Goal: Task Accomplishment & Management: Complete application form

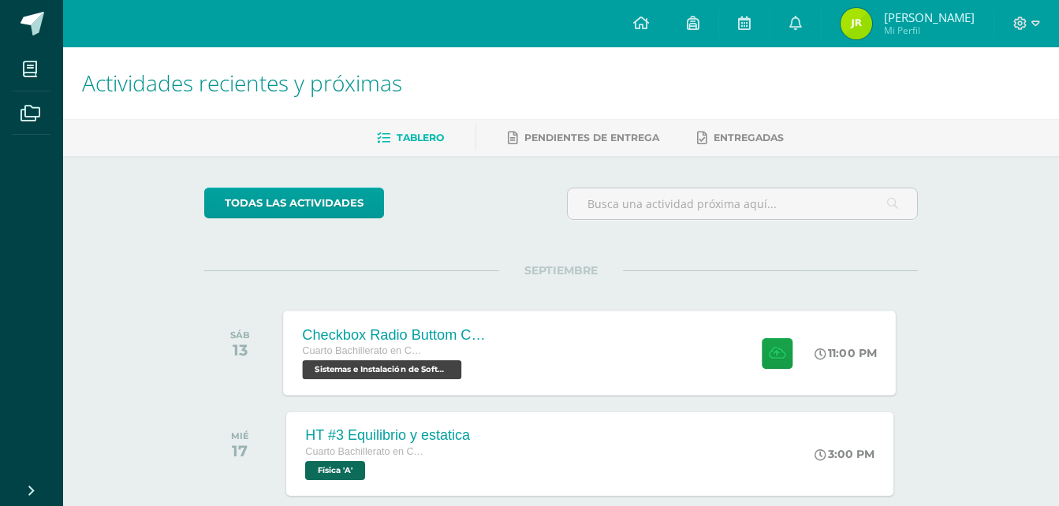
click at [699, 343] on div "Checkbox Radio Buttom Cajas de Selección Cuarto Bachillerato en CCLL con Orient…" at bounding box center [590, 353] width 613 height 84
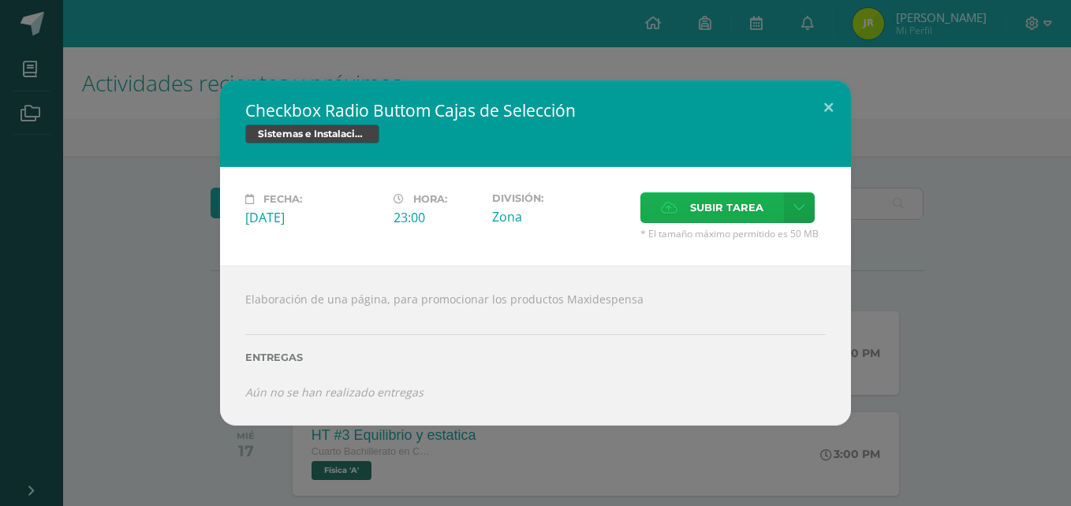
click at [695, 202] on span "Subir tarea" at bounding box center [726, 207] width 73 height 29
click at [0, 0] on input "Subir tarea" at bounding box center [0, 0] width 0 height 0
click at [804, 202] on link at bounding box center [799, 207] width 31 height 31
click at [730, 247] on span "Subir enlace" at bounding box center [732, 241] width 66 height 15
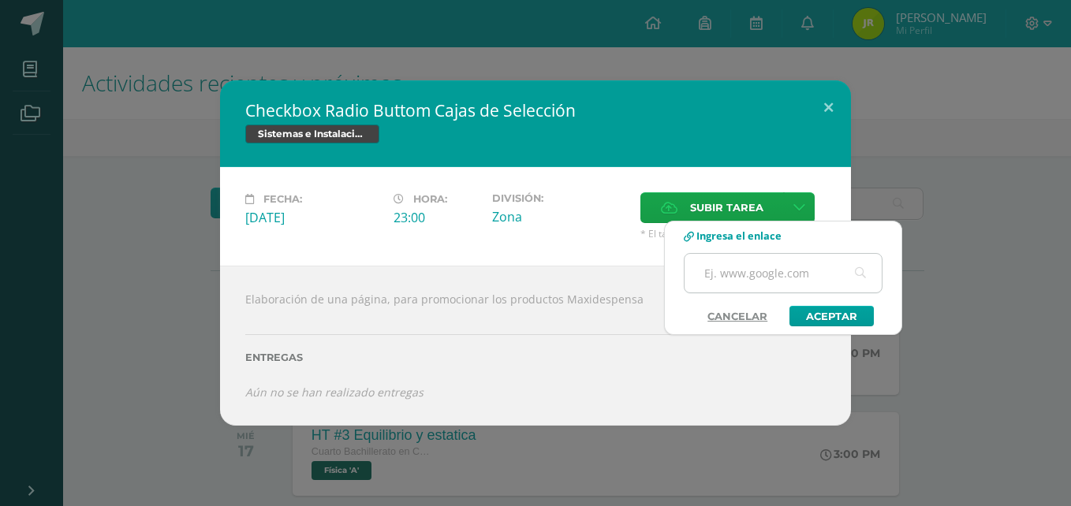
click at [728, 265] on input "text" at bounding box center [782, 273] width 197 height 39
paste input "[URL][DOMAIN_NAME]"
type input "[URL][DOMAIN_NAME]"
click at [833, 310] on link "Aceptar" at bounding box center [831, 316] width 84 height 20
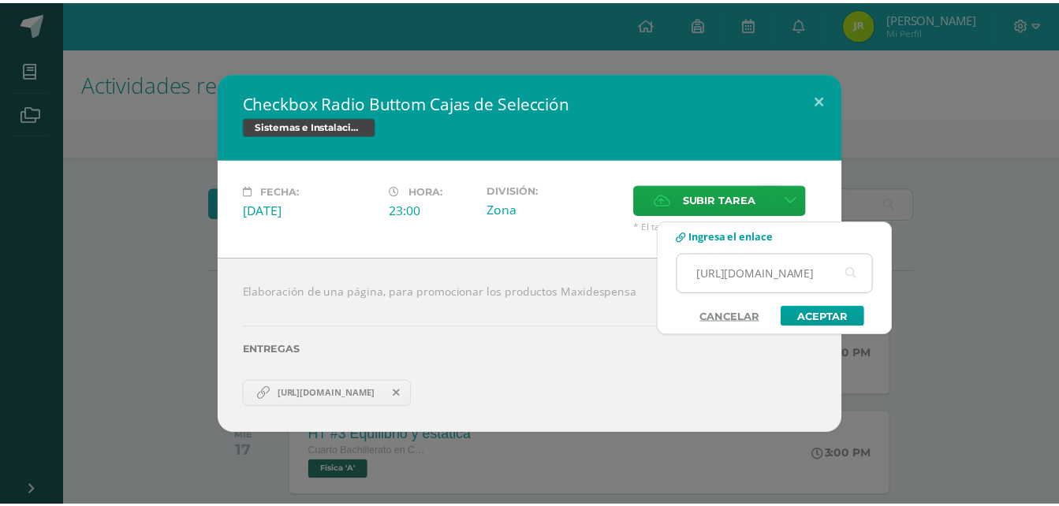
scroll to position [0, 0]
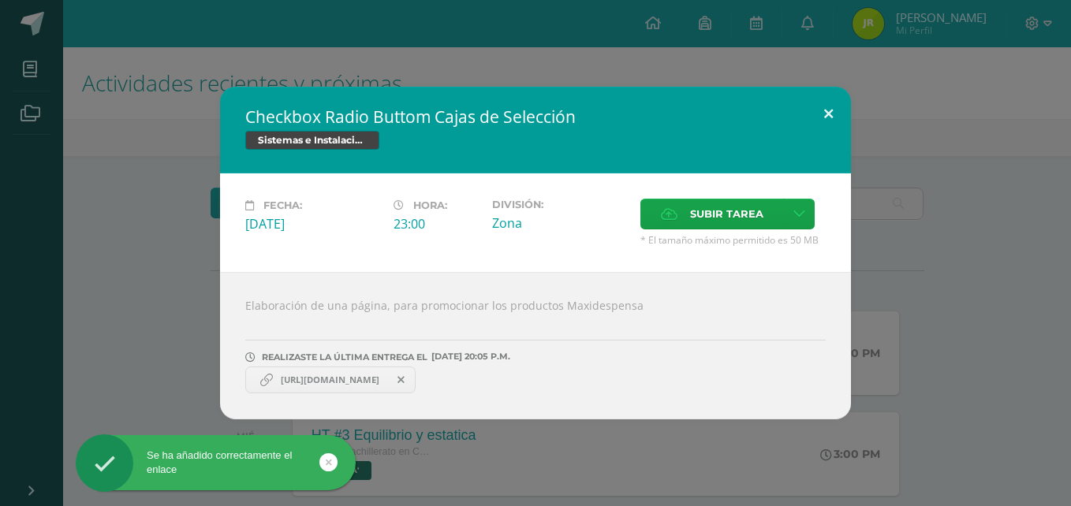
click at [823, 123] on button at bounding box center [828, 114] width 45 height 54
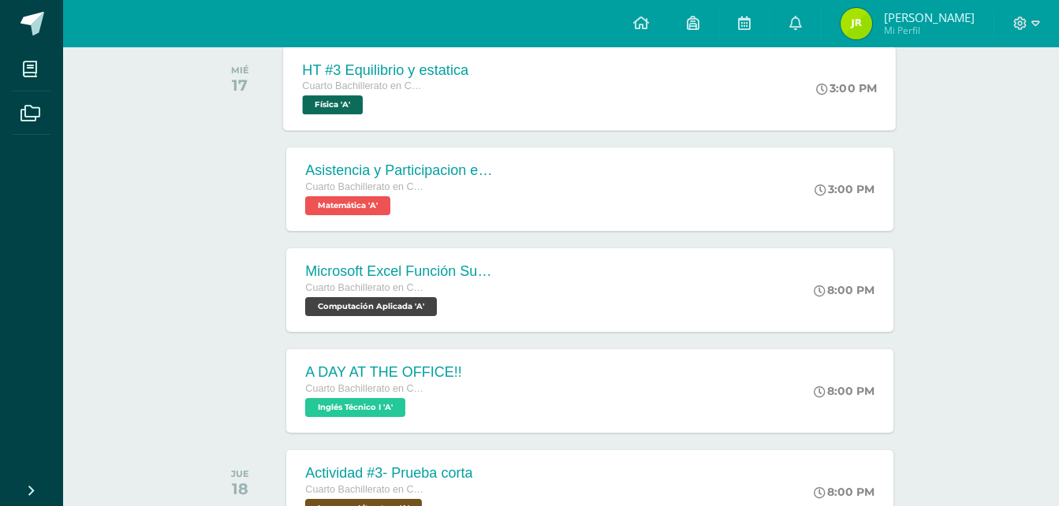
scroll to position [394, 0]
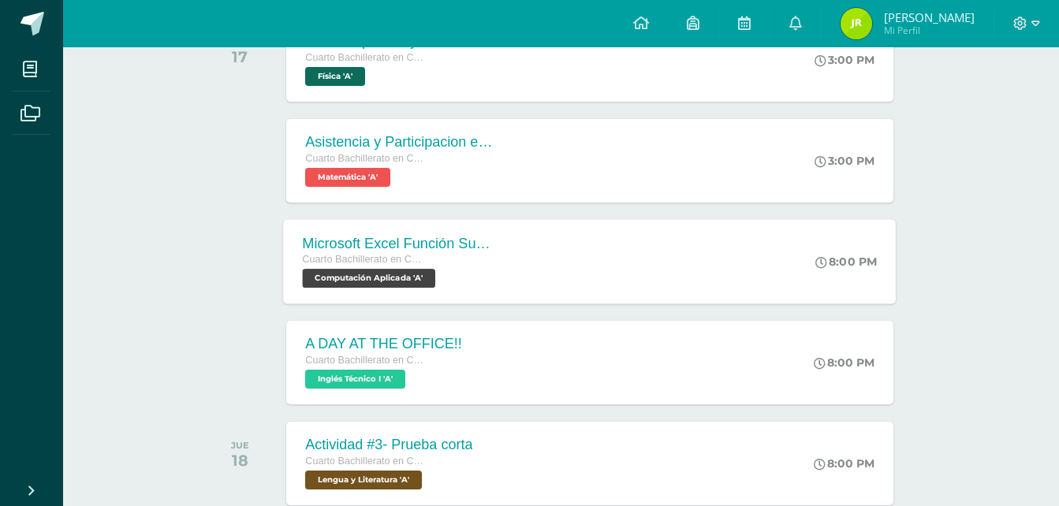
click at [594, 264] on div "Microsoft Excel Función Sumar.Si.conjunto Cuarto Bachillerato en CCLL con Orien…" at bounding box center [590, 261] width 613 height 84
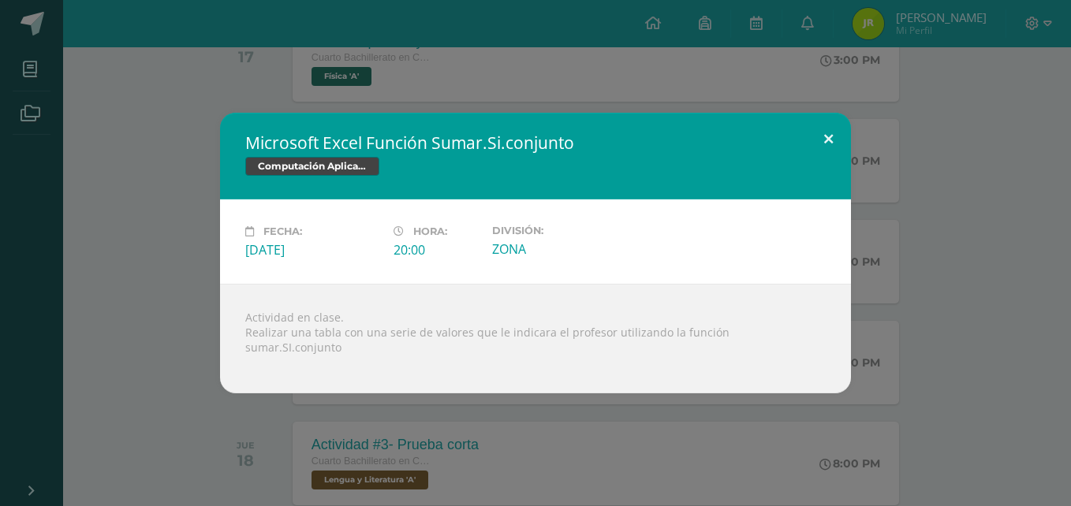
click at [824, 138] on button at bounding box center [828, 140] width 45 height 54
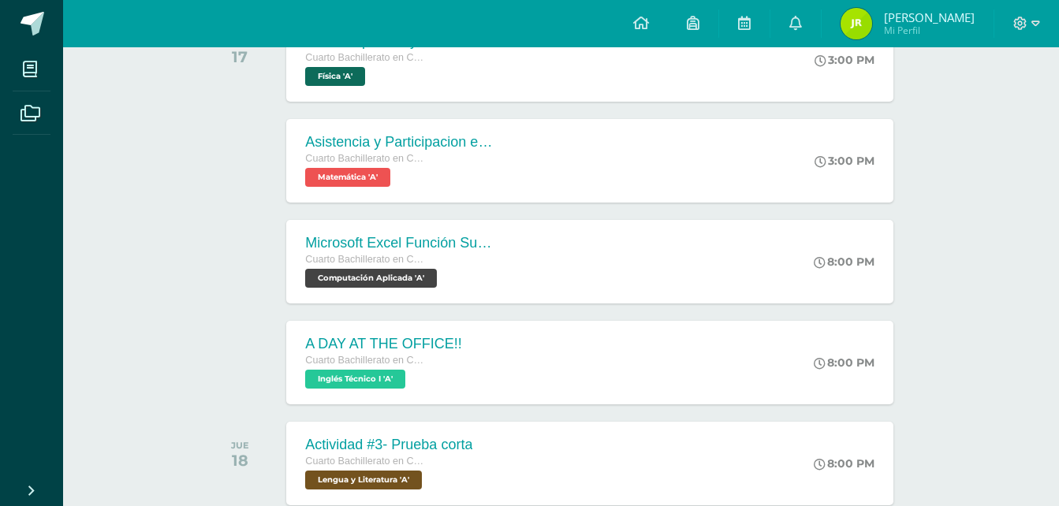
click at [616, 240] on div "Microsoft Excel Función Sumar.Si.conjunto Cuarto Bachillerato en CCLL con Orien…" at bounding box center [590, 261] width 613 height 84
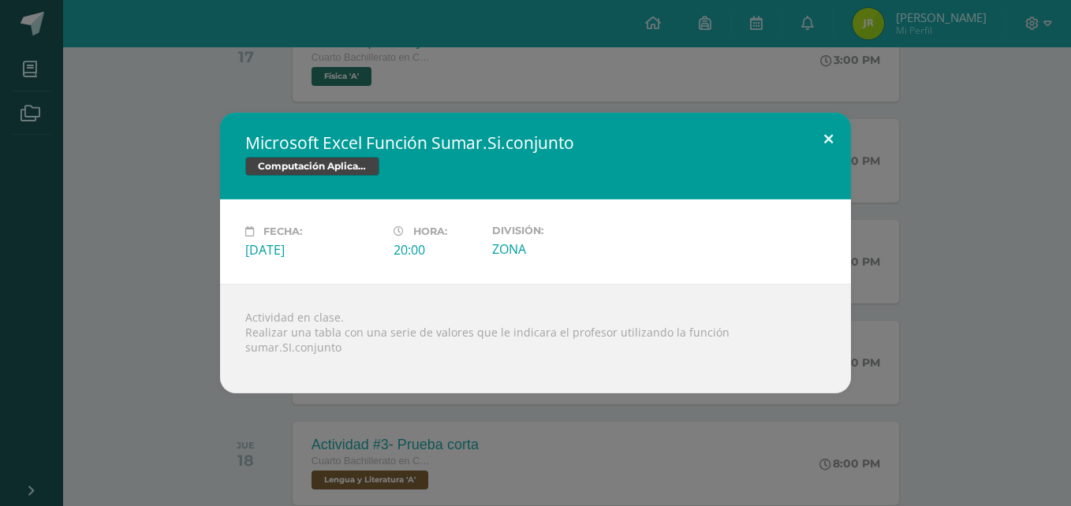
drag, startPoint x: 814, startPoint y: 153, endPoint x: 829, endPoint y: 152, distance: 15.8
click at [815, 152] on button at bounding box center [828, 140] width 45 height 54
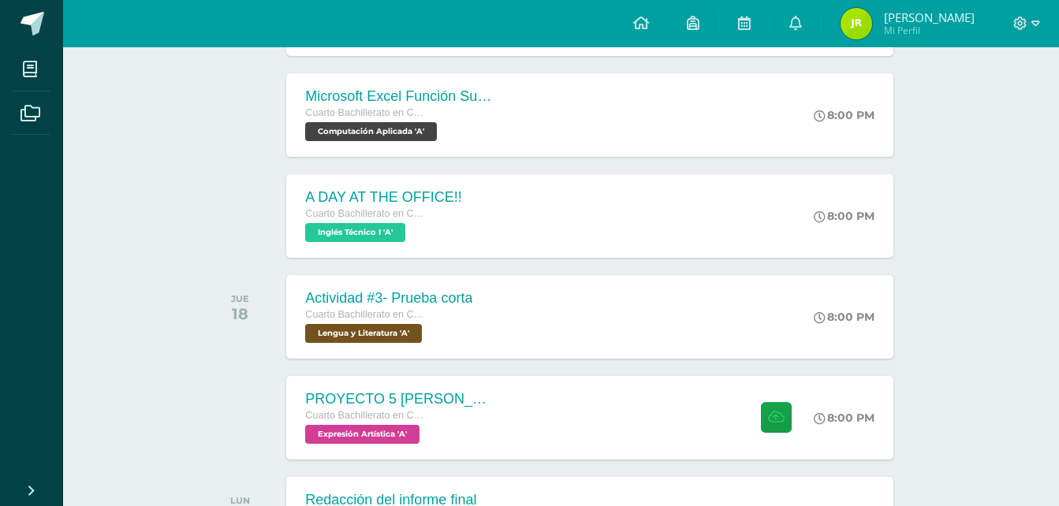
scroll to position [552, 0]
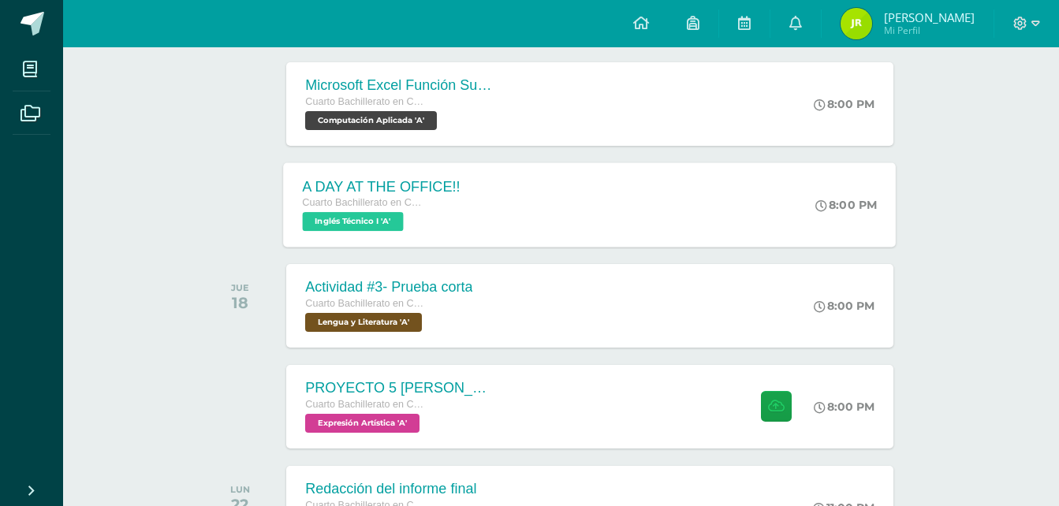
click at [566, 188] on div "A DAY AT THE OFFICE!! Cuarto Bachillerato en CCLL con Orientación en Computació…" at bounding box center [590, 204] width 613 height 84
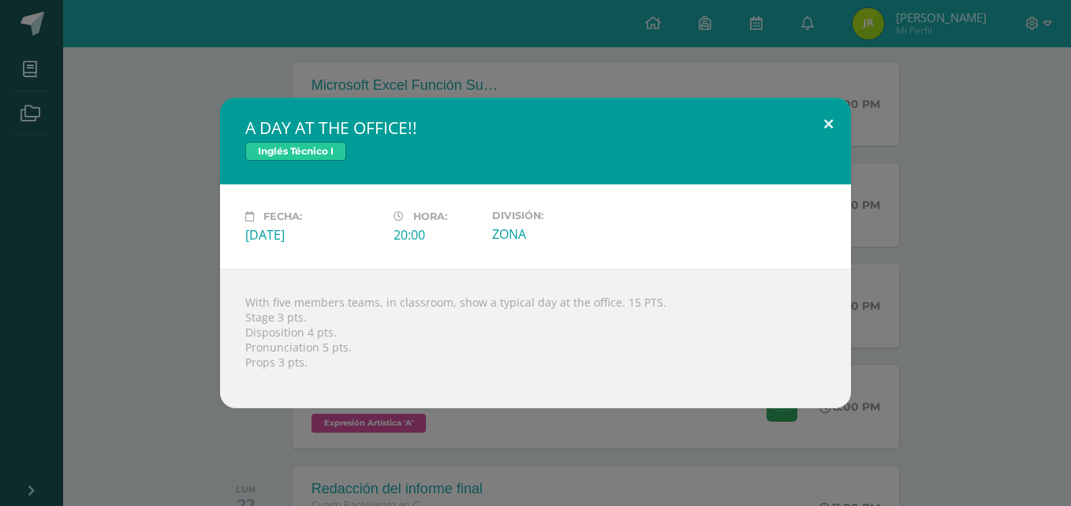
click at [822, 132] on button at bounding box center [828, 125] width 45 height 54
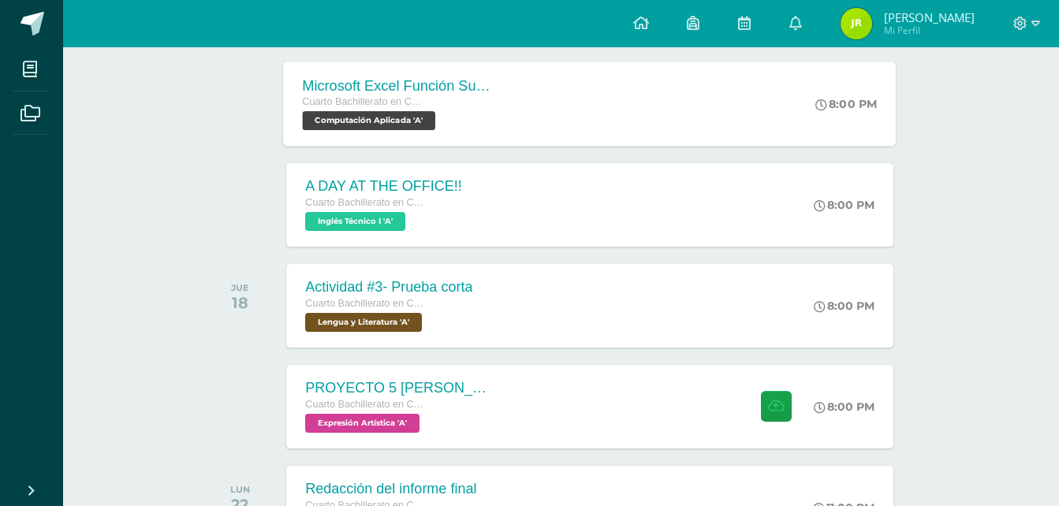
drag, startPoint x: 609, startPoint y: 84, endPoint x: 600, endPoint y: 137, distance: 53.5
click at [609, 84] on div "Microsoft Excel Función Sumar.Si.conjunto Cuarto Bachillerato en CCLL con Orien…" at bounding box center [590, 103] width 613 height 84
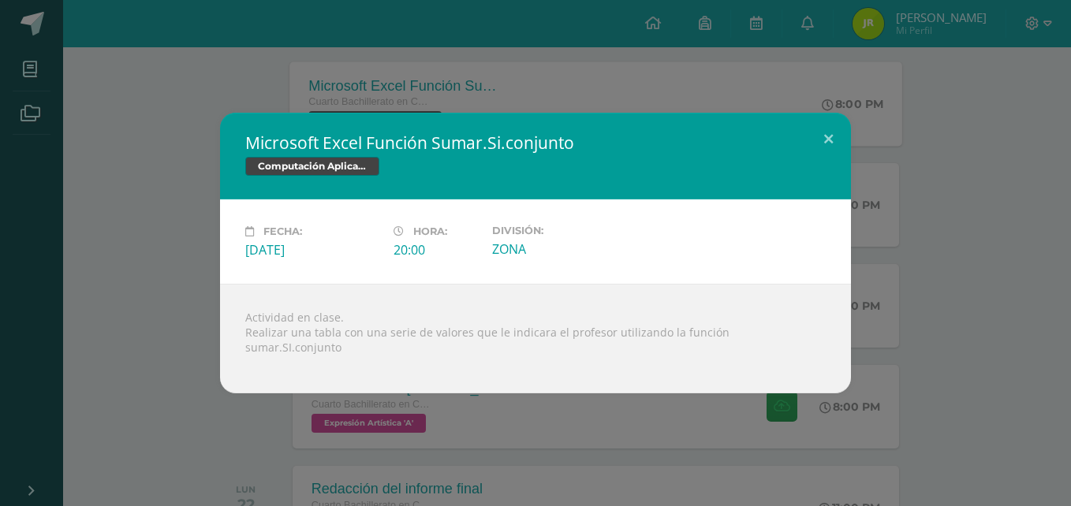
click at [608, 180] on div "Computación Aplicada" at bounding box center [535, 168] width 580 height 23
drag, startPoint x: 836, startPoint y: 136, endPoint x: 825, endPoint y: 152, distance: 19.9
click at [835, 136] on button at bounding box center [828, 140] width 45 height 54
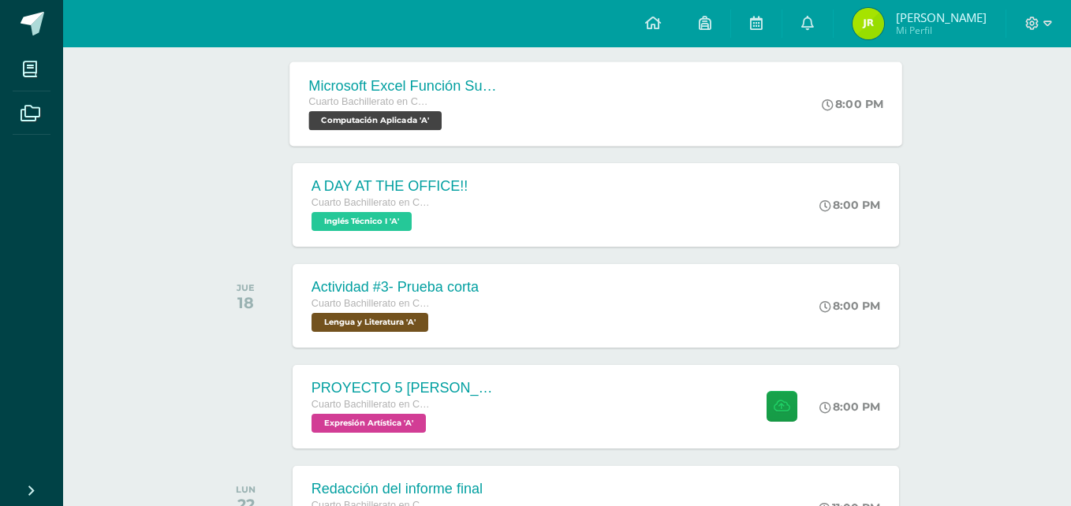
click at [545, 235] on label "División:" at bounding box center [558, 233] width 122 height 11
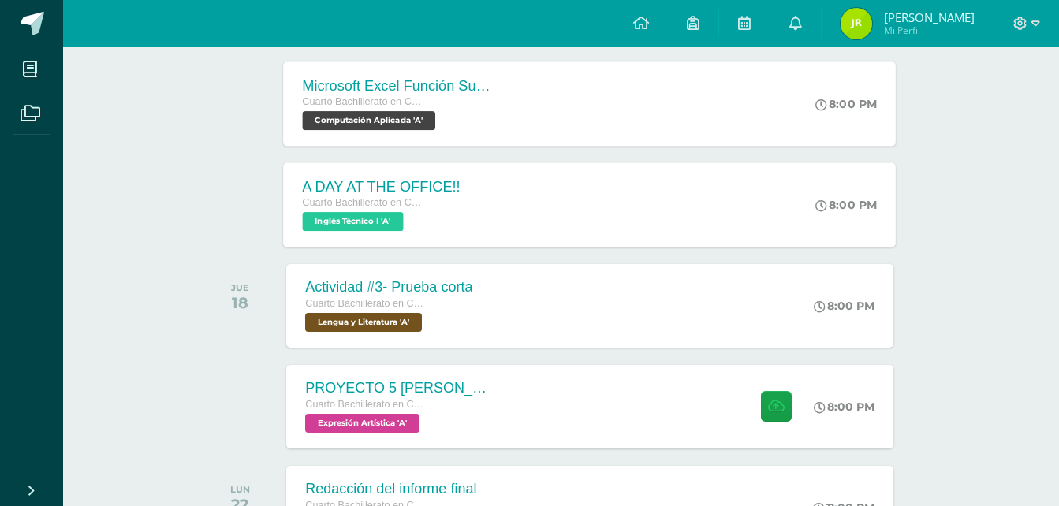
click at [609, 196] on div "A DAY AT THE OFFICE!! Cuarto Bachillerato en CCLL con Orientación en Computació…" at bounding box center [590, 204] width 613 height 84
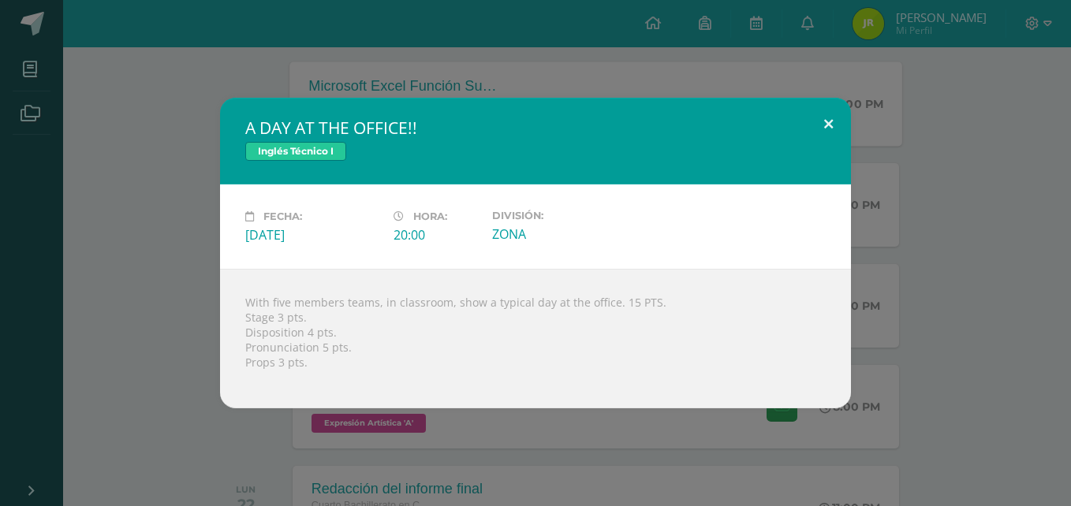
click at [826, 135] on button at bounding box center [828, 125] width 45 height 54
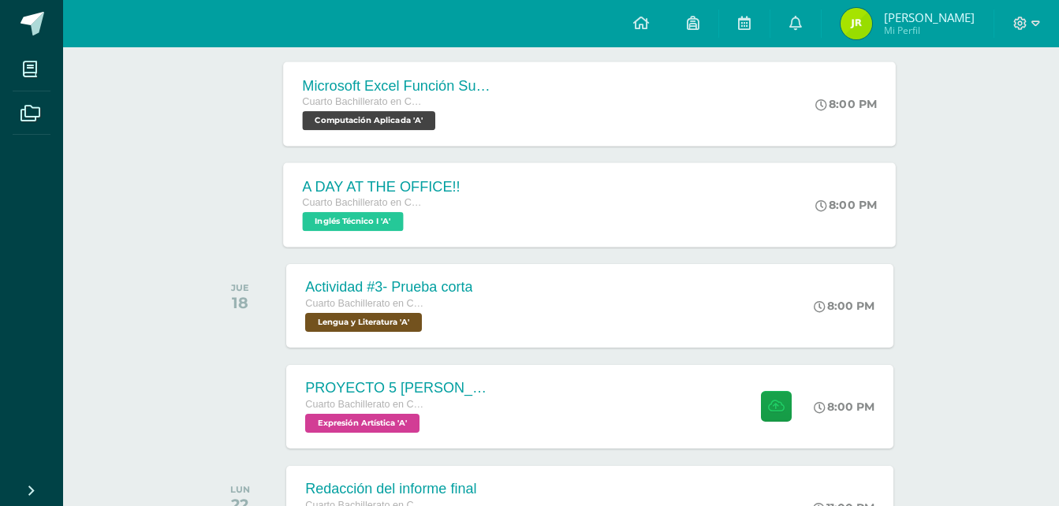
click at [501, 207] on div "A DAY AT THE OFFICE!! Cuarto Bachillerato en CCLL con Orientación en Computació…" at bounding box center [590, 204] width 613 height 84
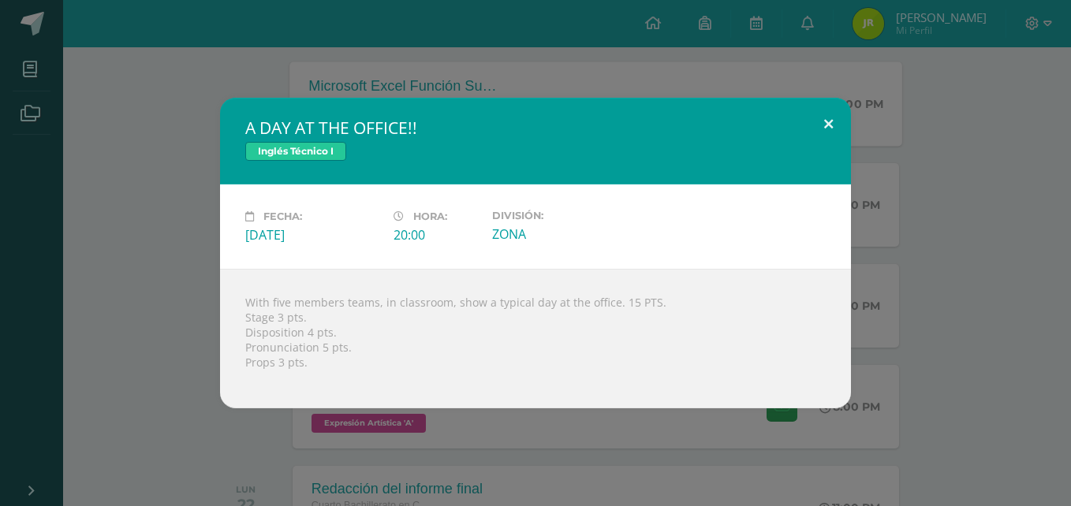
click at [829, 126] on button at bounding box center [828, 125] width 45 height 54
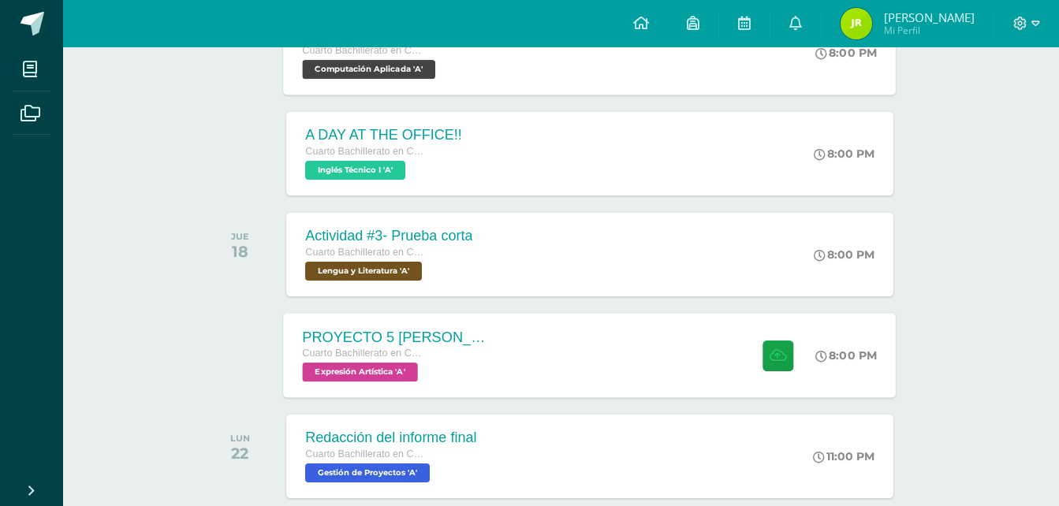
scroll to position [631, 0]
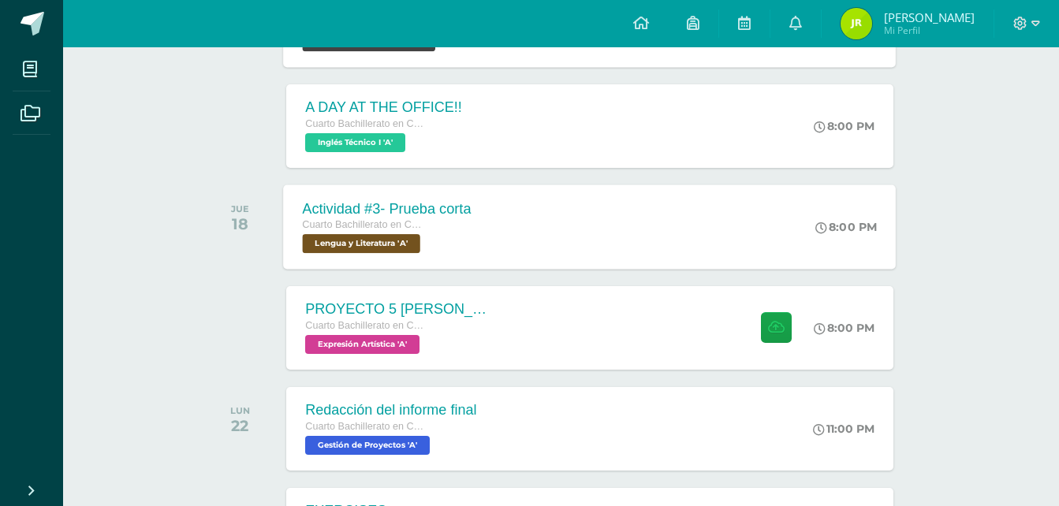
click at [555, 223] on div "Actividad #3- Prueba corta Cuarto Bachillerato en CCLL con Orientación en Compu…" at bounding box center [590, 226] width 613 height 84
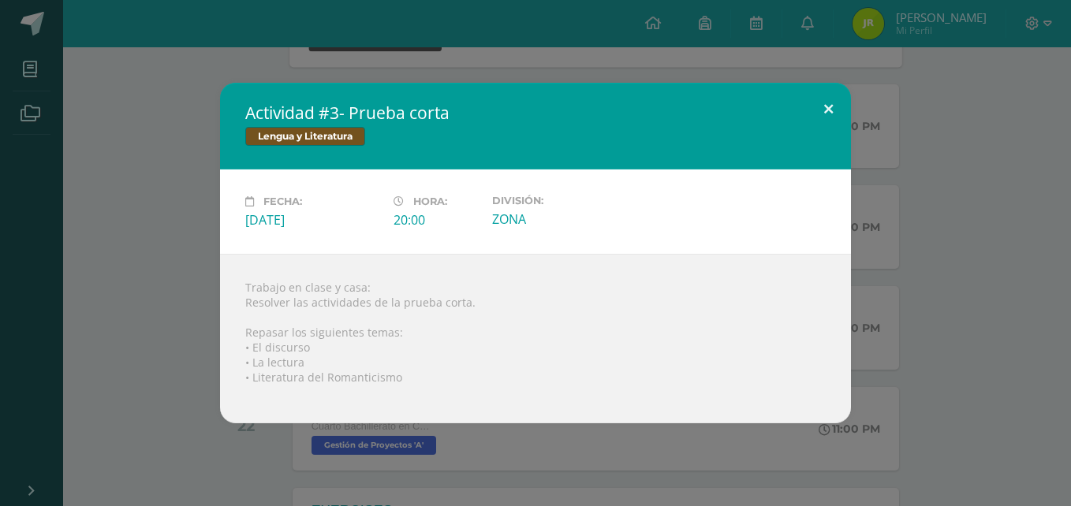
click at [822, 115] on button at bounding box center [828, 110] width 45 height 54
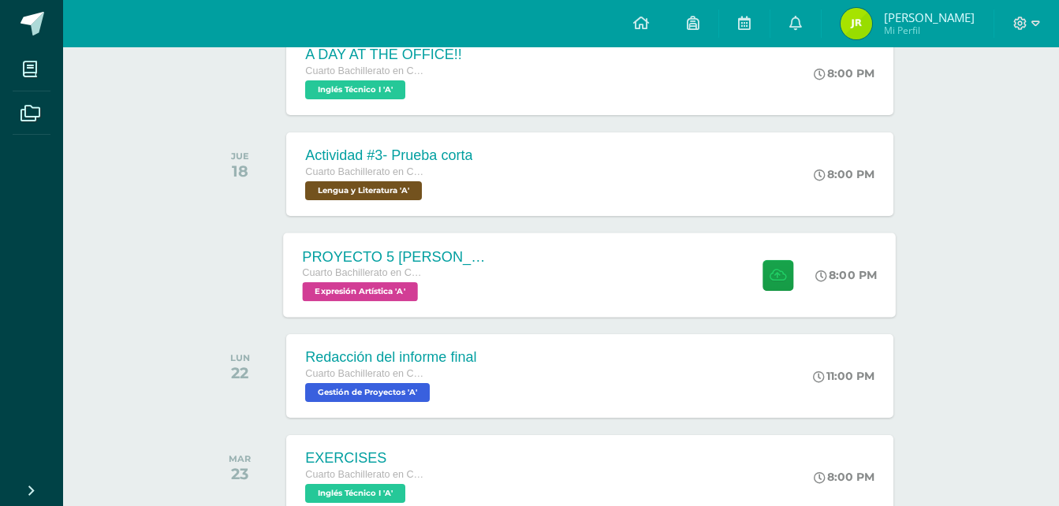
scroll to position [710, 0]
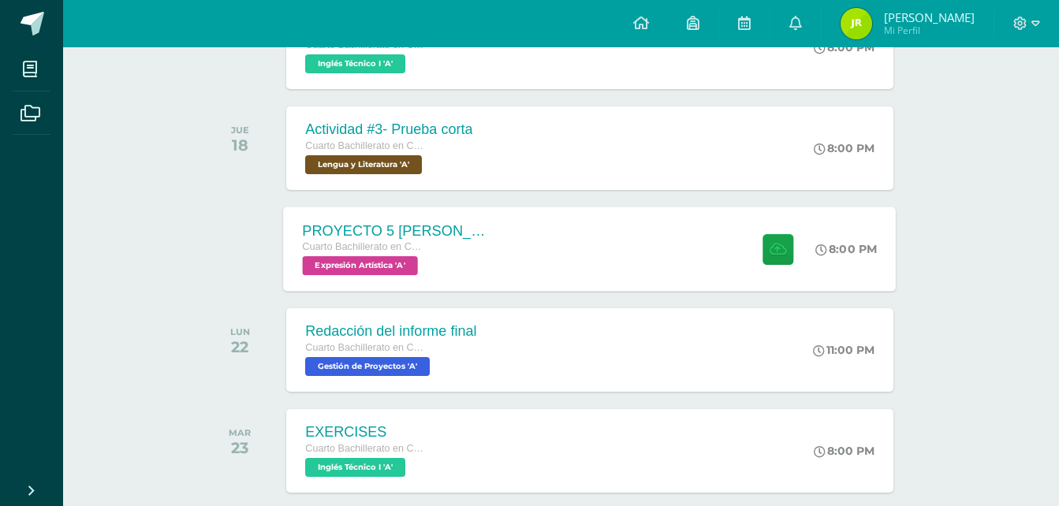
click at [617, 236] on div "PROYECTO 5 [PERSON_NAME] EN PROYECCION Cuarto Bachillerato en CCLL con Orientac…" at bounding box center [590, 249] width 613 height 84
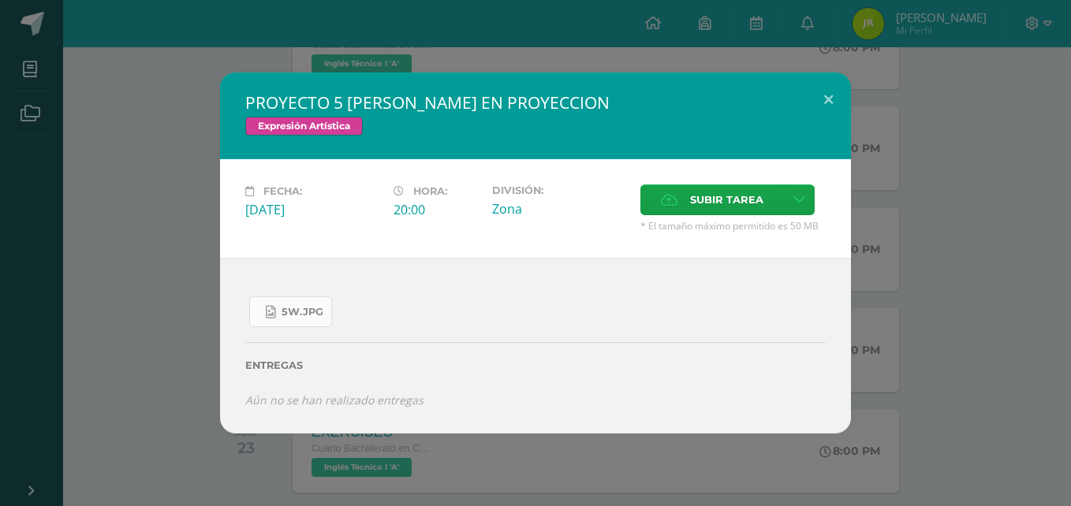
click at [297, 315] on span "5W.jpg" at bounding box center [302, 312] width 42 height 13
click at [829, 98] on button at bounding box center [828, 100] width 45 height 54
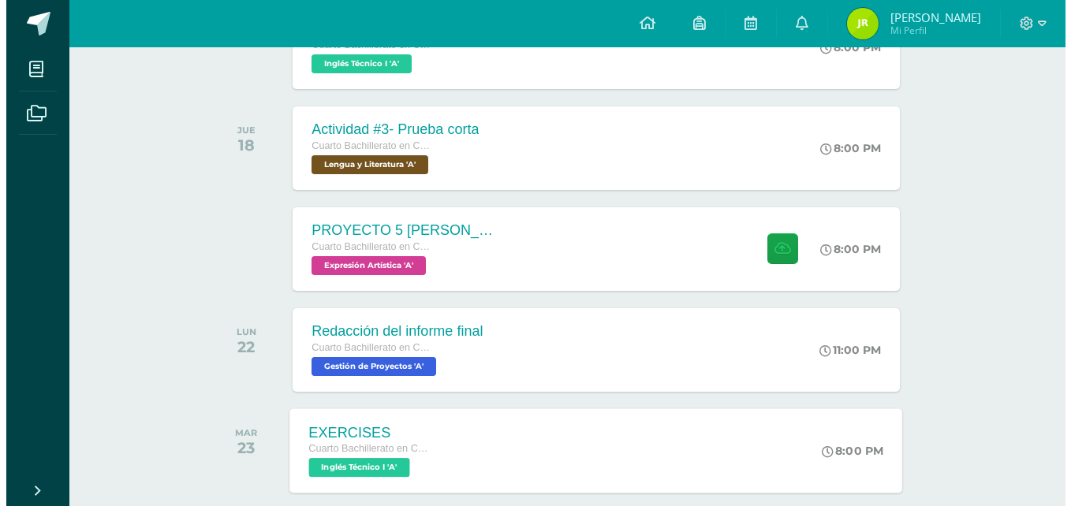
scroll to position [788, 0]
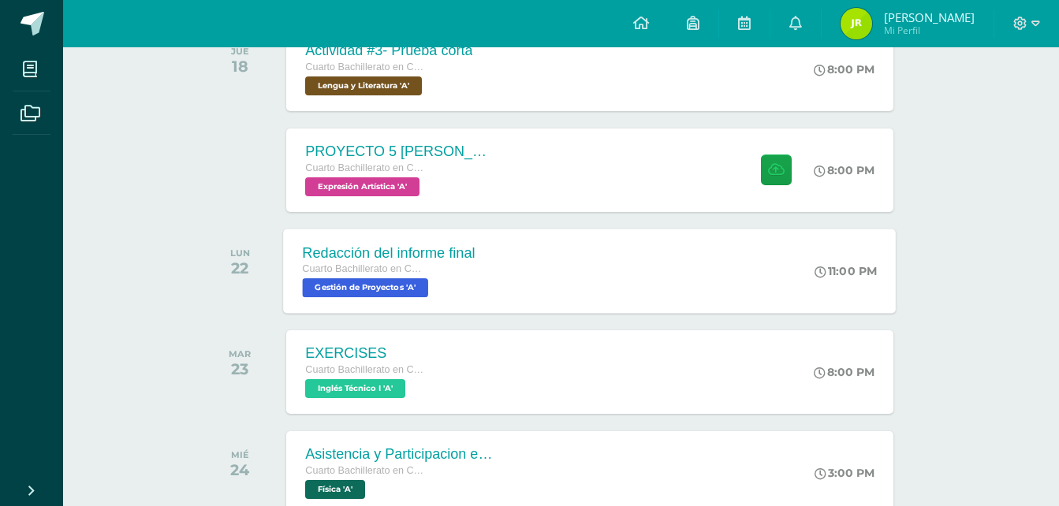
click at [494, 271] on div "Redacción del informe final Cuarto Bachillerato en CCLL con Orientación en Comp…" at bounding box center [389, 271] width 211 height 84
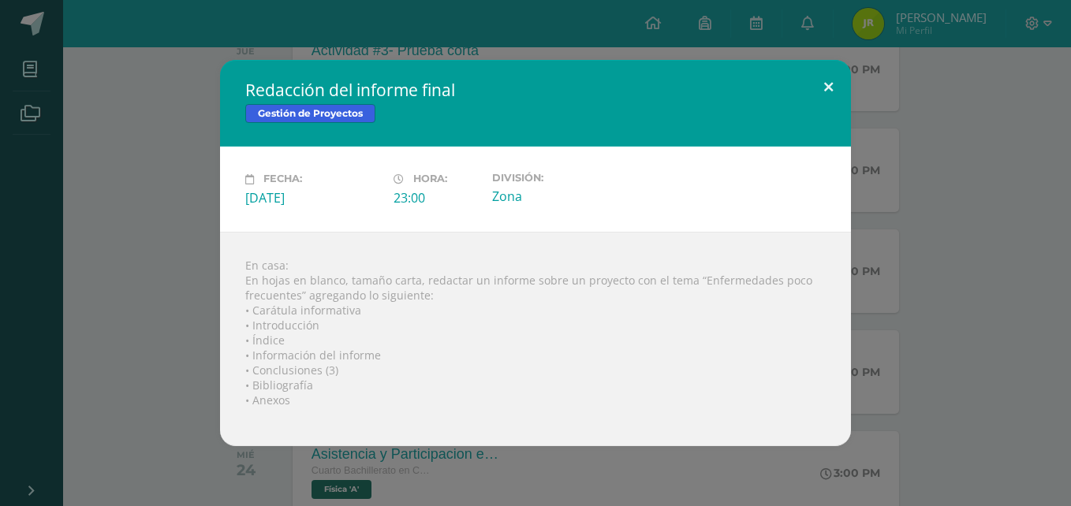
click at [814, 77] on button at bounding box center [828, 87] width 45 height 54
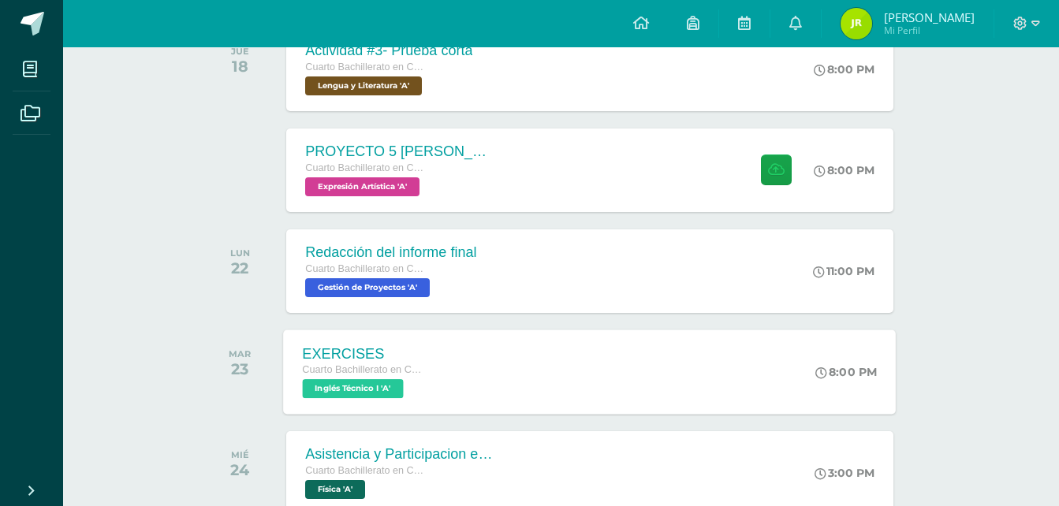
click at [450, 352] on div "EXERCISES Cuarto Bachillerato en CCLL con Orientación en Computación Inglés Téc…" at bounding box center [590, 372] width 613 height 84
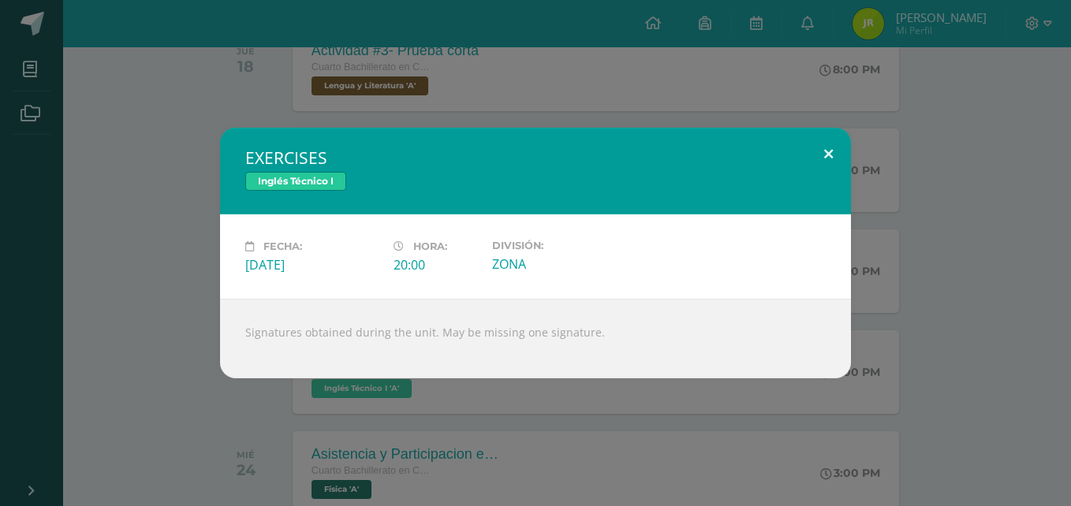
click at [828, 153] on button at bounding box center [828, 155] width 45 height 54
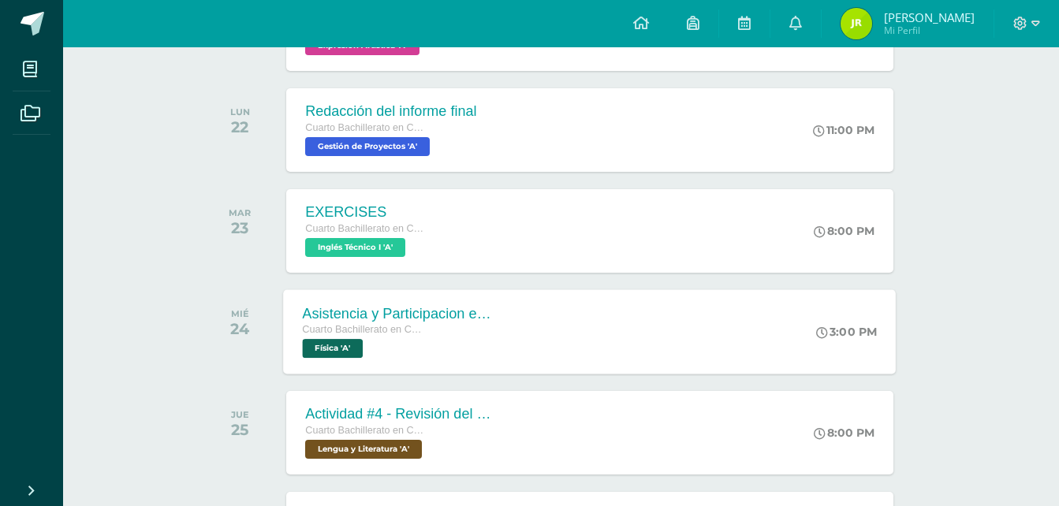
scroll to position [946, 0]
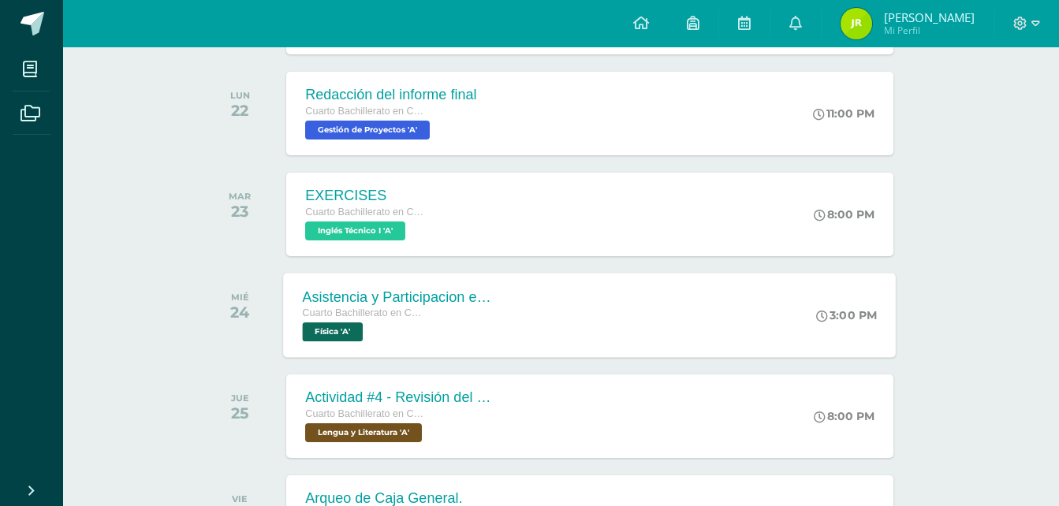
click at [471, 301] on div "Asistencia y Participacion en clase" at bounding box center [398, 297] width 191 height 17
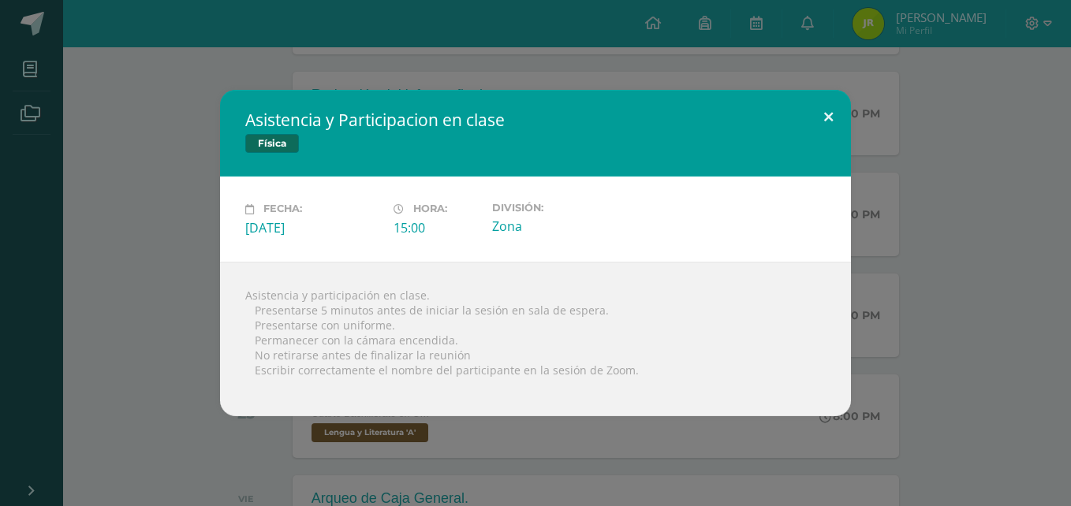
click at [824, 112] on button at bounding box center [828, 117] width 45 height 54
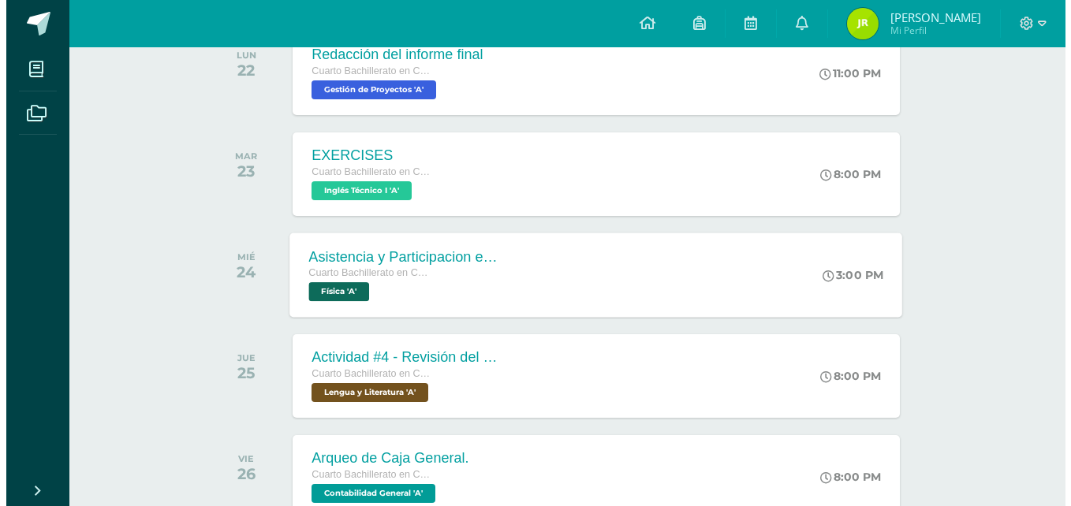
scroll to position [1025, 0]
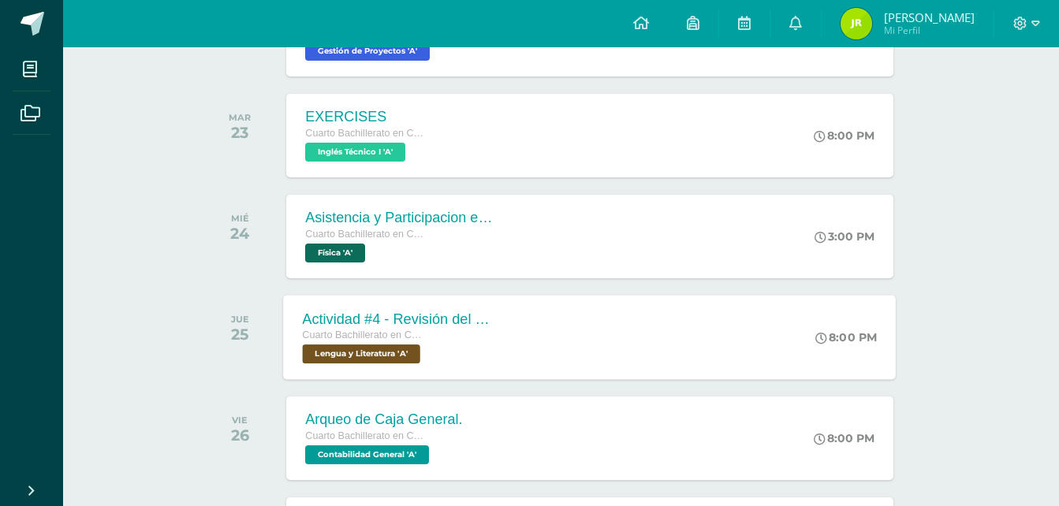
click at [579, 332] on div "Actividad #4 - Revisión del Libro Cuarto Bachillerato en CCLL con Orientación e…" at bounding box center [590, 337] width 613 height 84
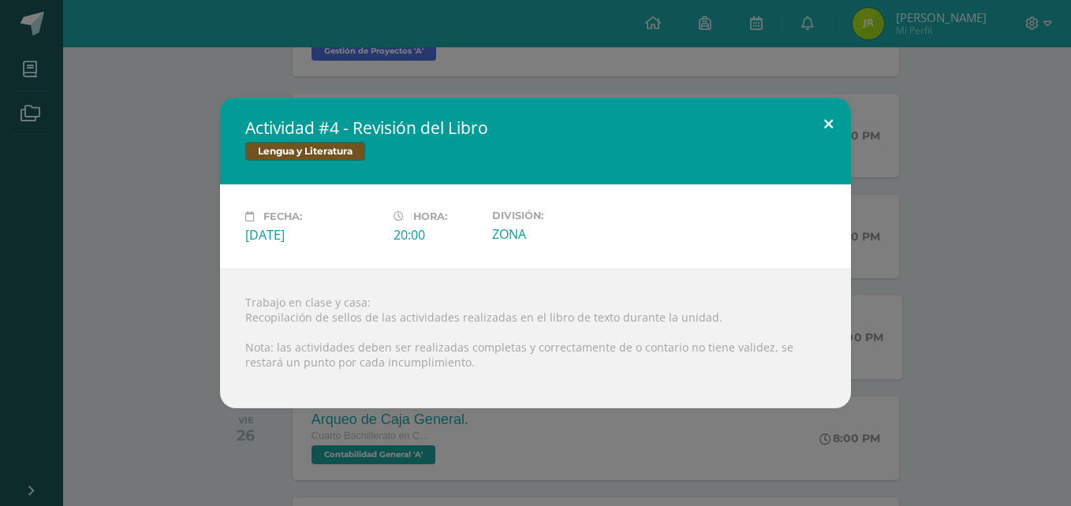
click at [827, 131] on button at bounding box center [828, 125] width 45 height 54
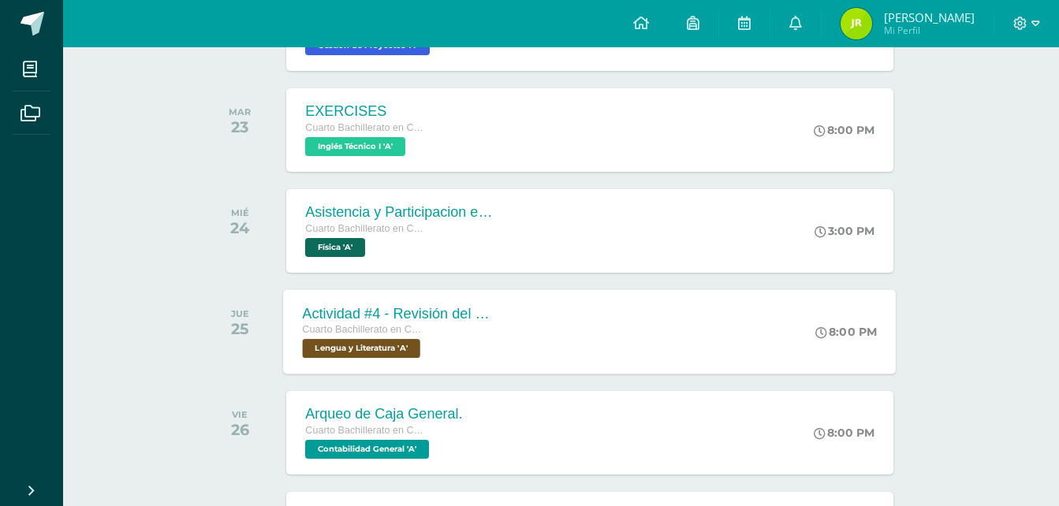
scroll to position [1104, 0]
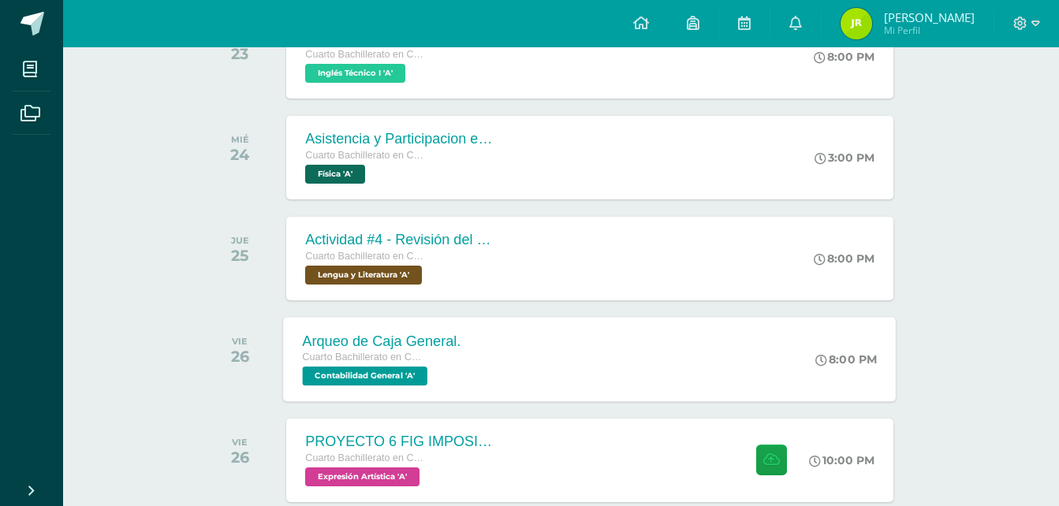
click at [502, 362] on div "Arqueo de Caja General. Cuarto Bachillerato en CCLL con Orientación en Computac…" at bounding box center [590, 359] width 613 height 84
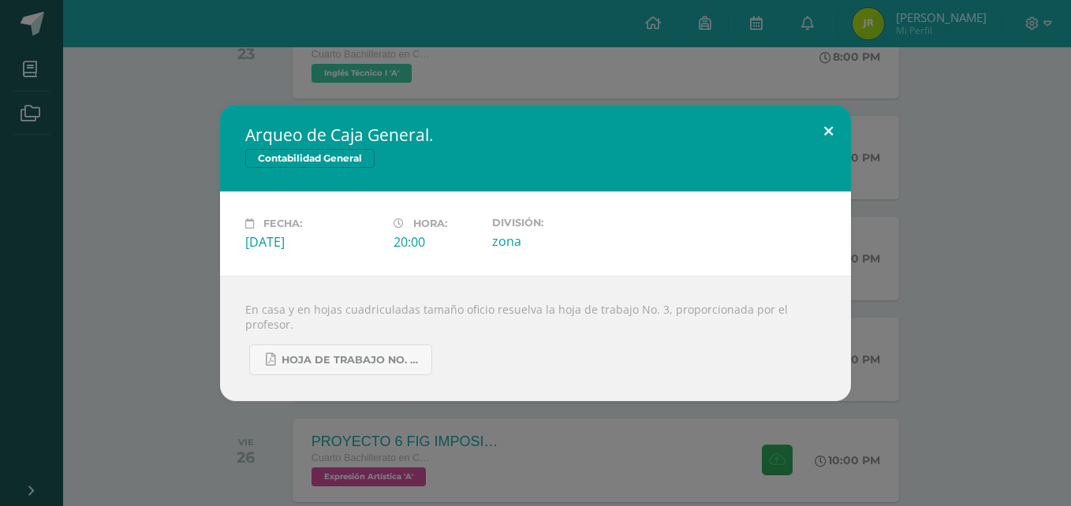
drag, startPoint x: 818, startPoint y: 143, endPoint x: 790, endPoint y: 147, distance: 28.7
click at [818, 143] on button at bounding box center [828, 132] width 45 height 54
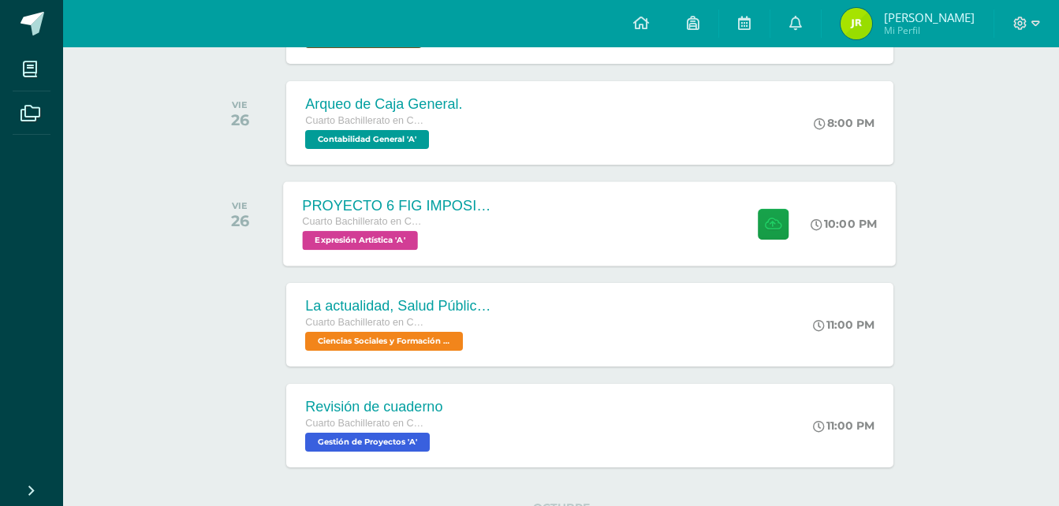
scroll to position [1419, 0]
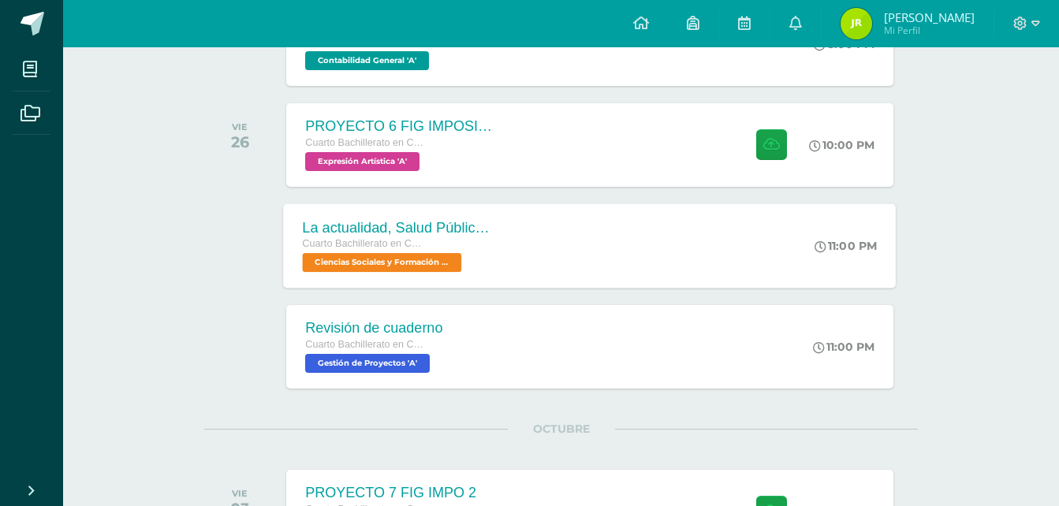
click at [516, 240] on div "La actualidad, Salud Pública, Movimientos sociales, Cuarto Bachillerato en CCLL…" at bounding box center [590, 245] width 613 height 84
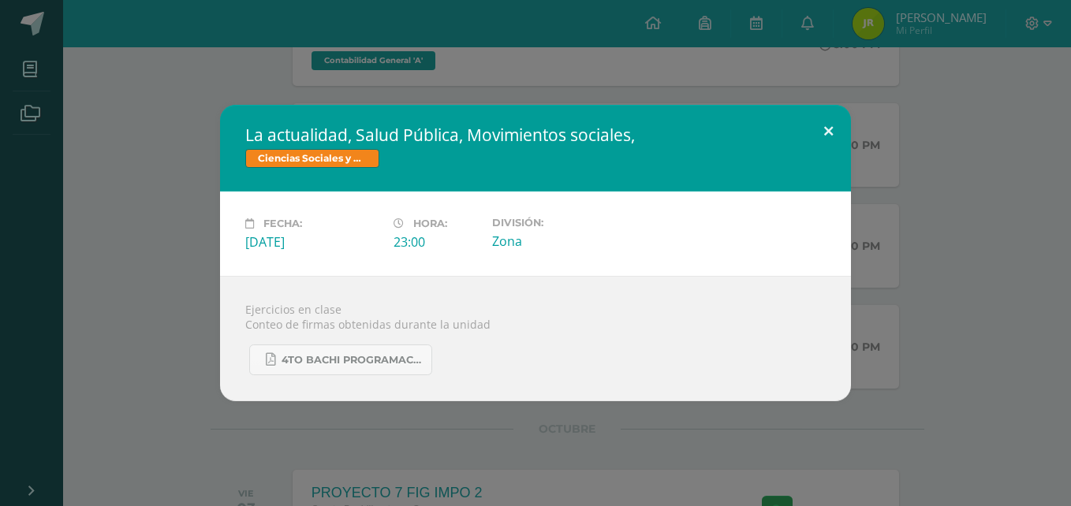
click at [839, 129] on button at bounding box center [828, 132] width 45 height 54
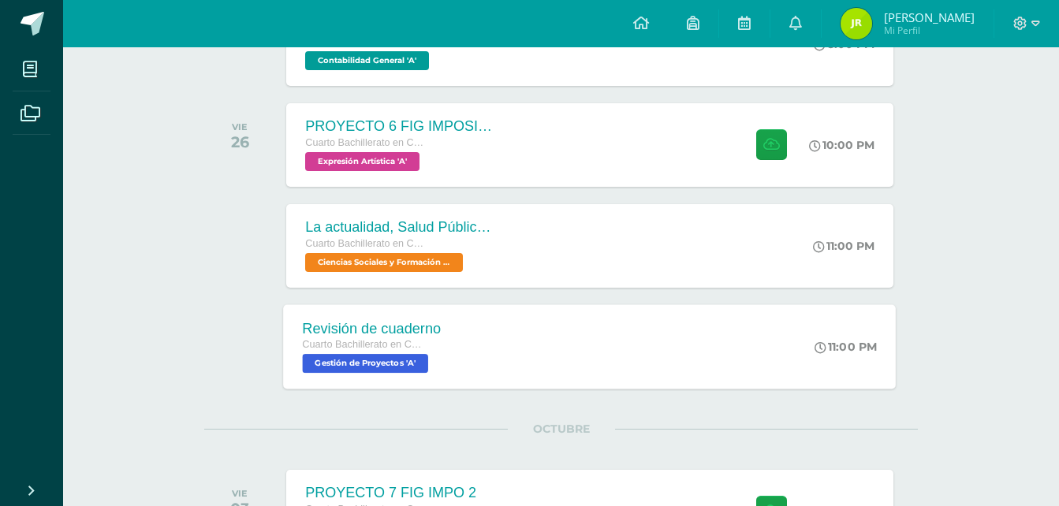
click at [572, 339] on div "Revisión de cuaderno Cuarto Bachillerato en CCLL con Orientación en Computación…" at bounding box center [590, 346] width 613 height 84
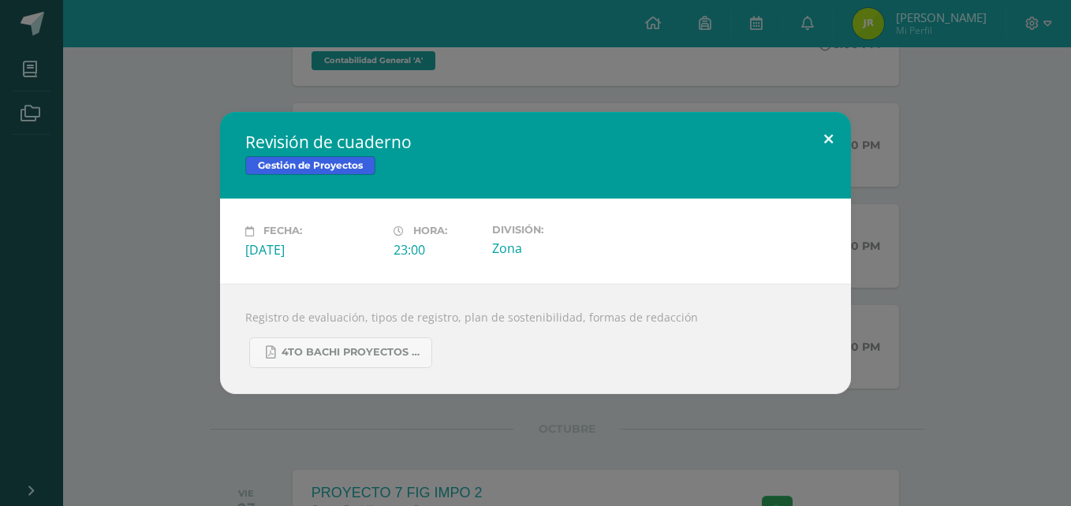
click at [835, 145] on button at bounding box center [828, 139] width 45 height 54
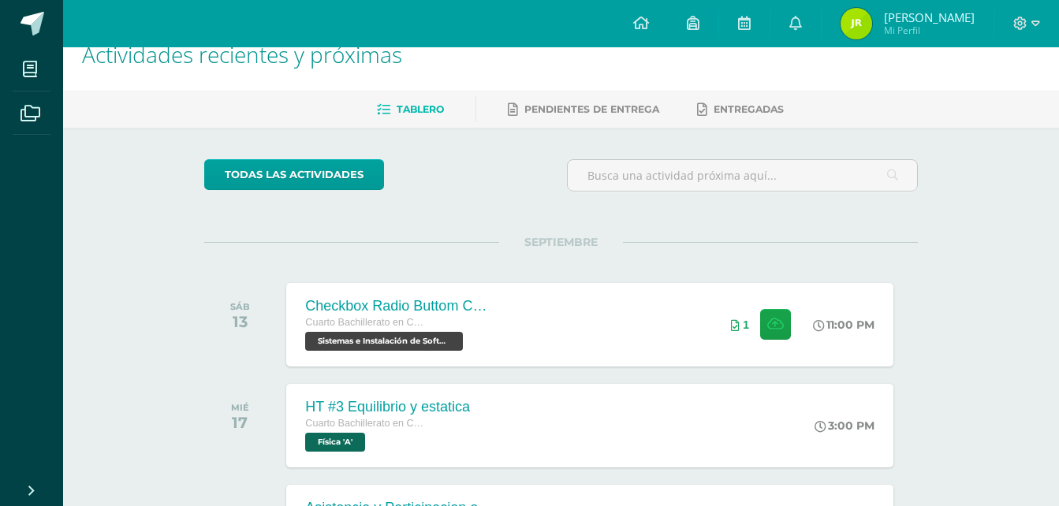
scroll to position [0, 0]
